Goal: Task Accomplishment & Management: Use online tool/utility

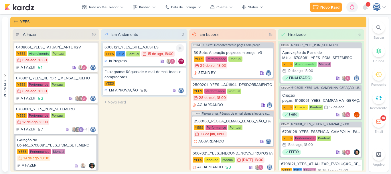
click at [138, 45] on div "6308121_YEES_SITE_AJUSTES" at bounding box center [144, 47] width 80 height 5
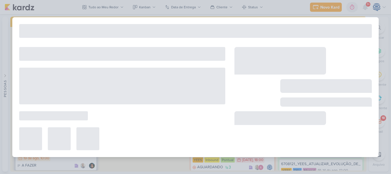
click at [138, 45] on div "Preferências de Quadros [GEOGRAPHIC_DATA] Organização Não tem nenhum quadro aqu…" at bounding box center [195, 93] width 391 height 159
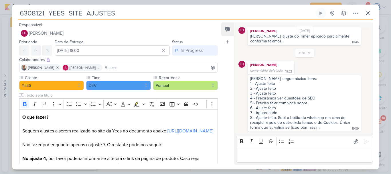
scroll to position [33, 0]
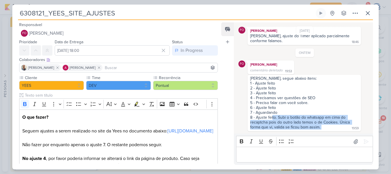
drag, startPoint x: 272, startPoint y: 116, endPoint x: 338, endPoint y: 130, distance: 66.7
click at [338, 130] on div "[PERSON_NAME], segue abaixo itens: 1 - Ajuste feito 2 - Ajuste feito 3 - Ajuste…" at bounding box center [304, 103] width 113 height 56
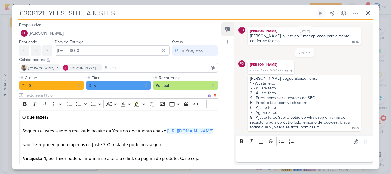
click at [167, 134] on link "[URL][DOMAIN_NAME]" at bounding box center [190, 131] width 46 height 6
click at [169, 126] on p "O que fazer? Seguem ajustes a serem realizado no site da Yees no documento abai…" at bounding box center [118, 145] width 192 height 62
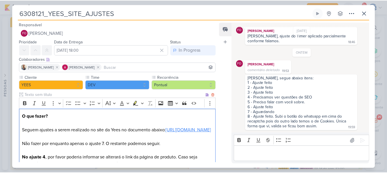
scroll to position [62, 0]
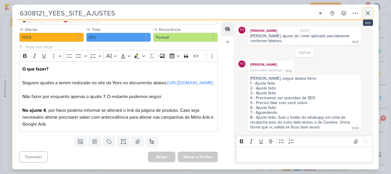
click at [363, 12] on button at bounding box center [368, 13] width 10 height 10
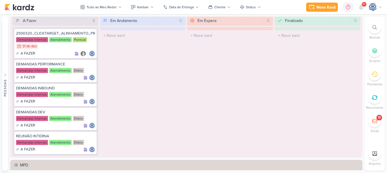
scroll to position [375, 0]
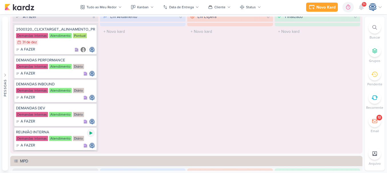
click at [91, 134] on icon at bounding box center [91, 133] width 5 height 5
click at [173, 123] on div "Em Andamento 0 O título do kard deve ter menos que 100 caracteres" at bounding box center [143, 81] width 86 height 141
click at [227, 91] on div "Em Espera 0 O título do kard deve ter menos que 100 caracteres" at bounding box center [230, 81] width 86 height 141
click at [195, 90] on div "Em Espera 0 O título do kard deve ter menos que 100 caracteres" at bounding box center [230, 81] width 86 height 141
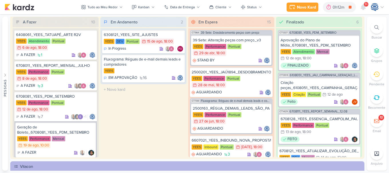
scroll to position [21, 0]
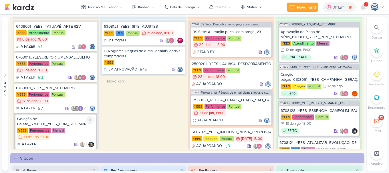
click at [59, 125] on div "Geração de Boleto_6708081_YEES_PDM_SETEMBRO" at bounding box center [55, 122] width 77 height 10
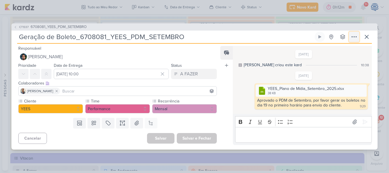
click at [352, 35] on icon at bounding box center [354, 36] width 7 height 7
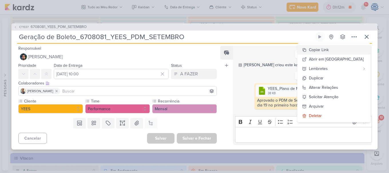
click at [329, 50] on div "Copiar Link" at bounding box center [319, 50] width 20 height 6
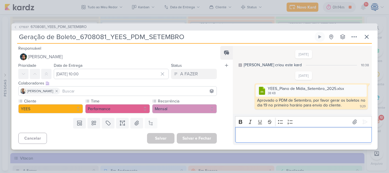
click at [243, 138] on p "Editor editing area: main" at bounding box center [303, 135] width 131 height 7
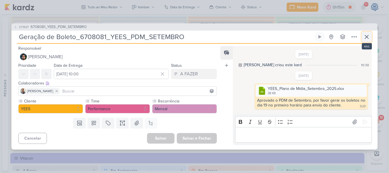
click at [366, 34] on icon at bounding box center [366, 36] width 7 height 7
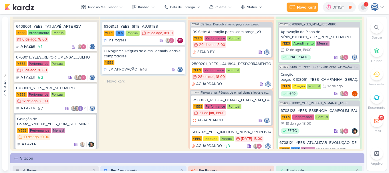
click at [362, 6] on icon at bounding box center [363, 7] width 5 height 5
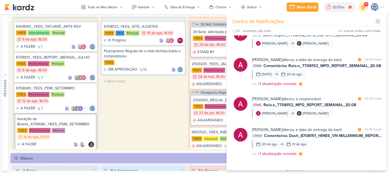
scroll to position [346, 0]
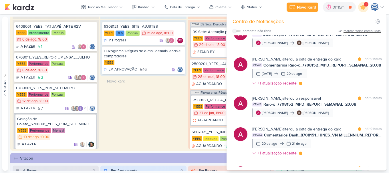
click at [364, 32] on div "marcar todas como lidas" at bounding box center [362, 30] width 37 height 5
click at [364, 7] on icon at bounding box center [363, 7] width 7 height 7
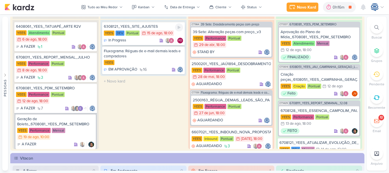
click at [154, 25] on div "6308121_YEES_SITE_AJUSTES" at bounding box center [143, 26] width 79 height 5
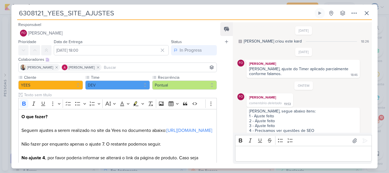
scroll to position [33, 0]
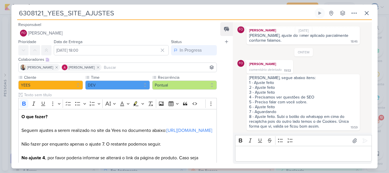
drag, startPoint x: 246, startPoint y: 81, endPoint x: 282, endPoint y: 116, distance: 50.2
drag, startPoint x: 282, startPoint y: 116, endPoint x: 292, endPoint y: 94, distance: 24.1
click at [292, 94] on div "3 - Ajuste feito" at bounding box center [303, 92] width 108 height 5
drag, startPoint x: 280, startPoint y: 126, endPoint x: 250, endPoint y: 79, distance: 55.7
drag, startPoint x: 259, startPoint y: 78, endPoint x: 255, endPoint y: 78, distance: 4.0
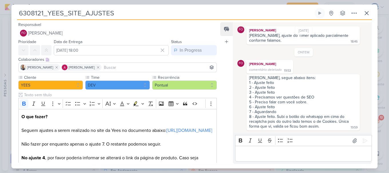
click at [255, 78] on div "[PERSON_NAME], segue abaixo itens:" at bounding box center [303, 78] width 108 height 5
drag, startPoint x: 261, startPoint y: 78, endPoint x: 284, endPoint y: 109, distance: 38.9
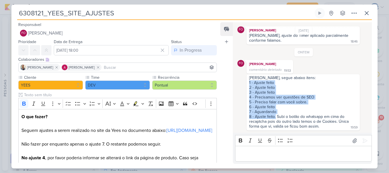
drag, startPoint x: 248, startPoint y: 81, endPoint x: 275, endPoint y: 117, distance: 45.7
click at [275, 117] on div "[PERSON_NAME], segue abaixo itens: 1 - Ajuste feito 2 - Ajuste feito 3 - Ajuste…" at bounding box center [303, 103] width 111 height 54
copy span "1 - Ajuste feito 2 - Ajuste feito 3 - Ajuste feito 4 - Precisamos ver questões …"
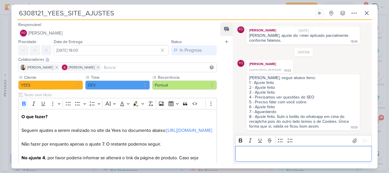
click at [279, 157] on p "Editor editing area: main" at bounding box center [303, 154] width 131 height 7
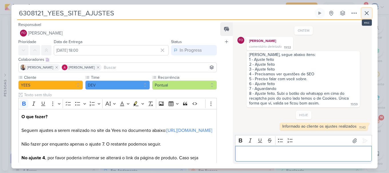
click at [364, 10] on icon at bounding box center [366, 13] width 7 height 7
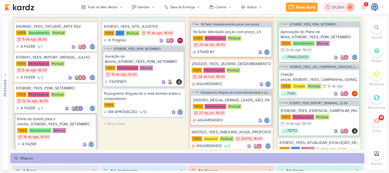
click at [352, 8] on icon at bounding box center [350, 7] width 3 height 3
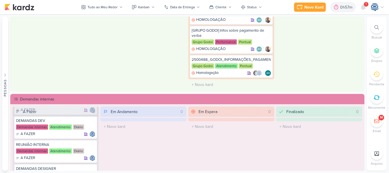
scroll to position [283, 0]
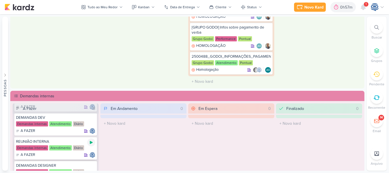
click at [90, 144] on icon at bounding box center [91, 142] width 3 height 3
click at [94, 117] on div at bounding box center [91, 119] width 8 height 8
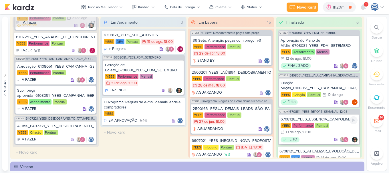
scroll to position [179, 0]
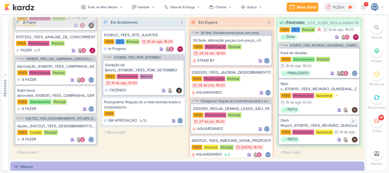
click at [316, 125] on div "Dash Report_6708151_YEES_REUNIÃO_QUINZENAL_COMERCIAL_20.08" at bounding box center [319, 123] width 77 height 10
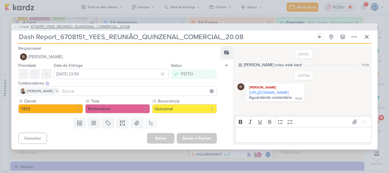
click at [73, 29] on span "6708151_YEES_REUNIÃO_QUINZENAL_COMERCIAL_20.08" at bounding box center [80, 27] width 99 height 6
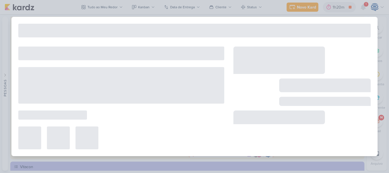
type input "6708151_YEES_REUNIÃO_QUINZENAL_COMERCIAL_20.08"
type input "20 de agosto de 2025 às 18:00"
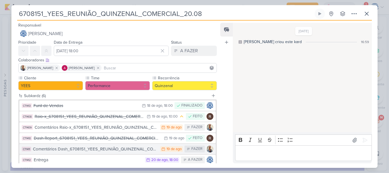
click at [92, 151] on div "Comentários Dash_6708151_YEES_REUNIÃO_QUINZENAL_COMERCIAL_20.08" at bounding box center [95, 149] width 124 height 7
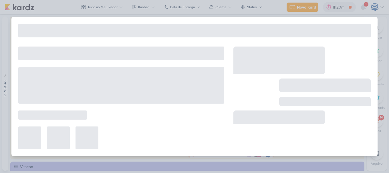
type input "Comentários Dash_6708151_YEES_REUNIÃO_QUINZENAL_COMERCIAL_20.08"
type input "19 de agosto de 2025 às 23:59"
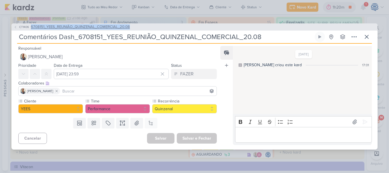
drag, startPoint x: 146, startPoint y: 27, endPoint x: 30, endPoint y: 28, distance: 115.3
click at [30, 28] on div "CT1406 6708151_YEES_REUNIÃO_QUINZENAL_COMERCIAL_20.08" at bounding box center [194, 26] width 366 height 7
copy span "6708151_YEES_REUNIÃO_QUINZENAL_COMERCIAL_20.08"
click at [367, 37] on icon at bounding box center [366, 36] width 7 height 7
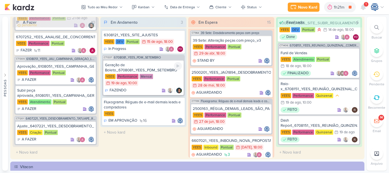
click at [130, 65] on div "Geração de Boleto_6708081_YEES_PDM_SETEMBRO" at bounding box center [143, 68] width 77 height 10
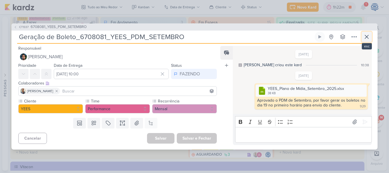
click at [368, 38] on icon at bounding box center [366, 36] width 7 height 7
